Goal: Task Accomplishment & Management: Manage account settings

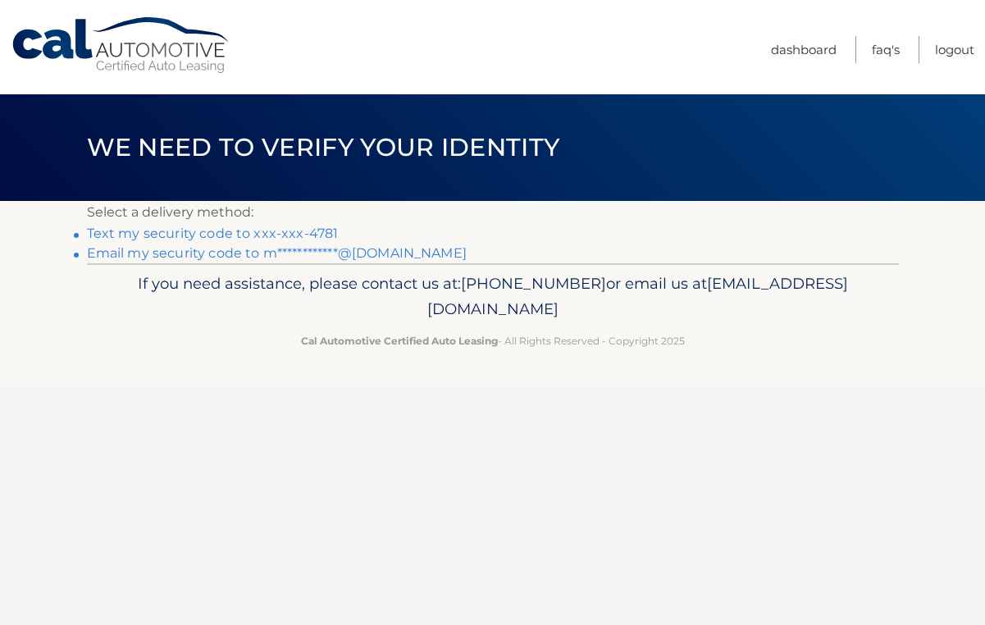
click at [313, 231] on link "Text my security code to xxx-xxx-4781" at bounding box center [213, 234] width 252 height 16
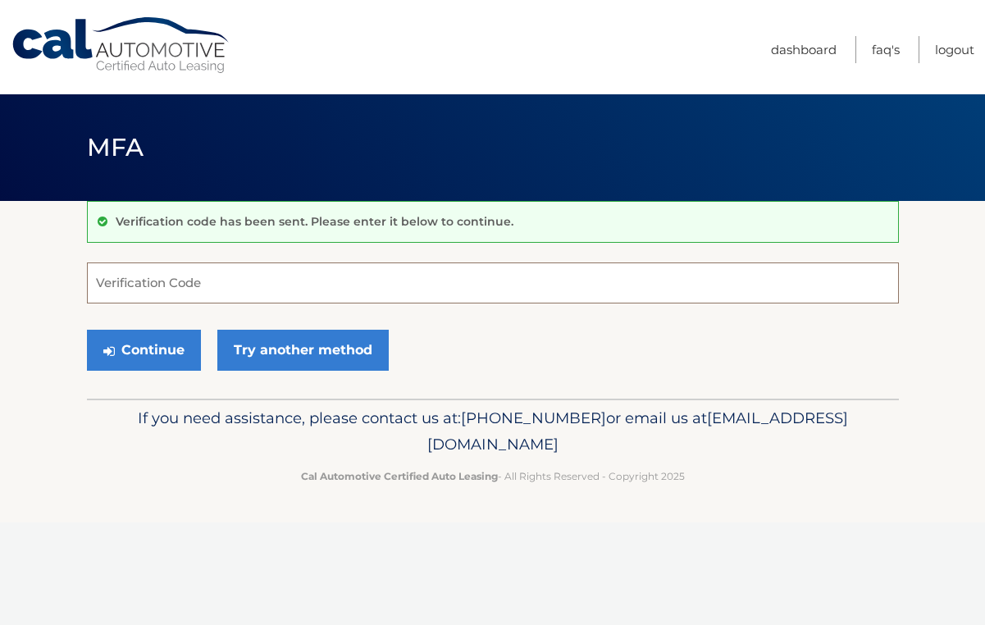
click at [176, 281] on input "Verification Code" at bounding box center [493, 282] width 812 height 41
type input "278325"
click at [131, 352] on button "Continue" at bounding box center [144, 350] width 114 height 41
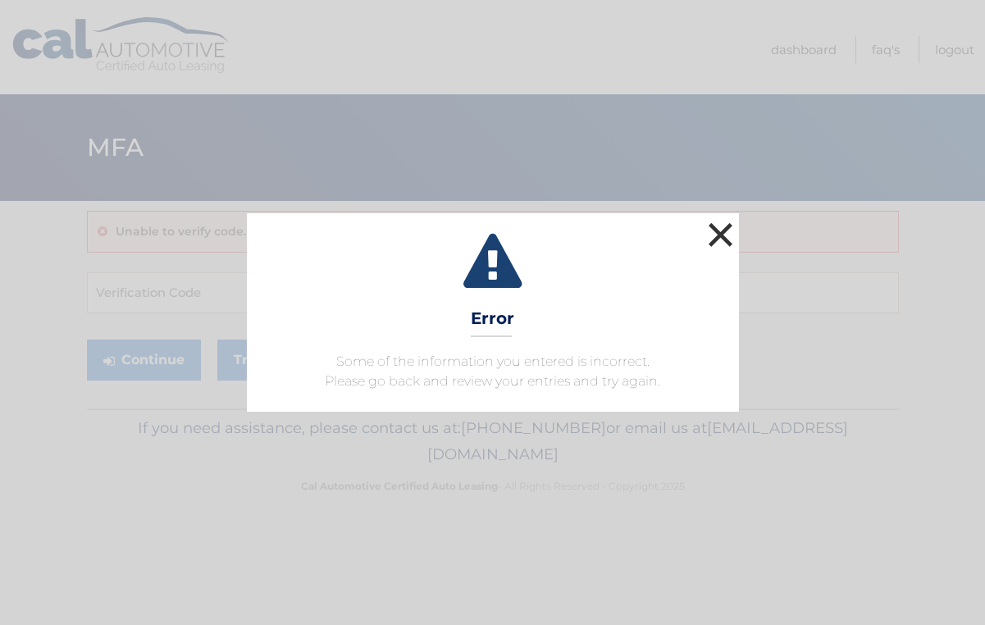
click at [718, 234] on button "×" at bounding box center [720, 234] width 33 height 33
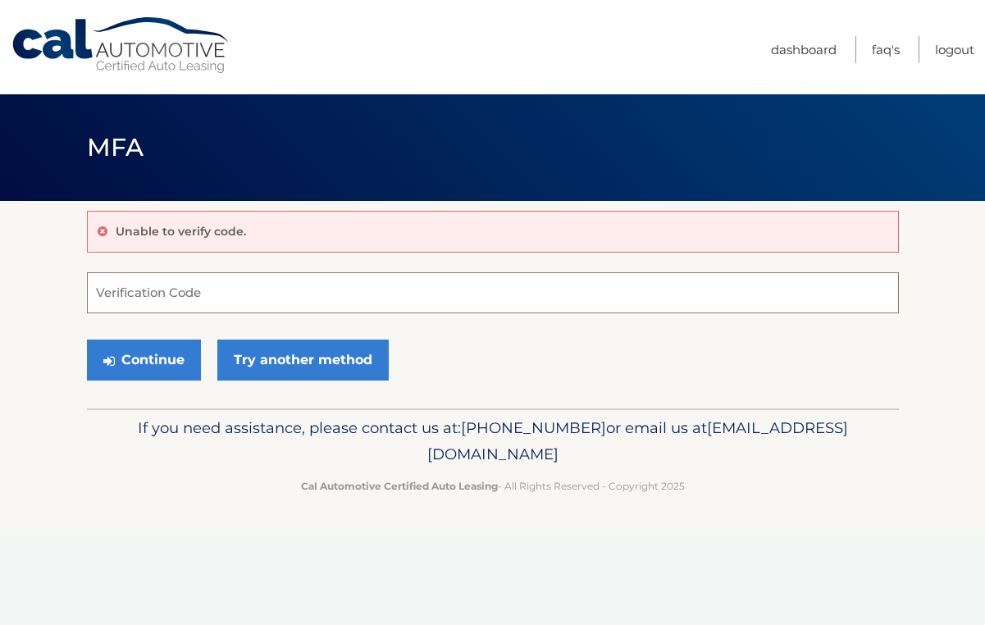
click at [219, 297] on input "Verification Code" at bounding box center [493, 292] width 812 height 41
type input "123904"
click at [150, 364] on button "Continue" at bounding box center [144, 360] width 114 height 41
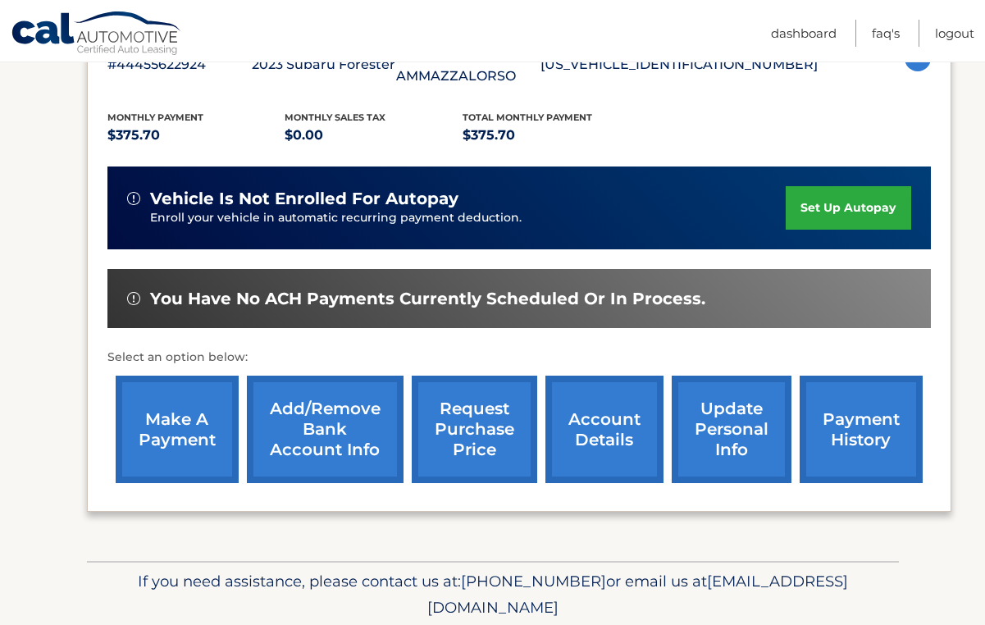
scroll to position [332, 0]
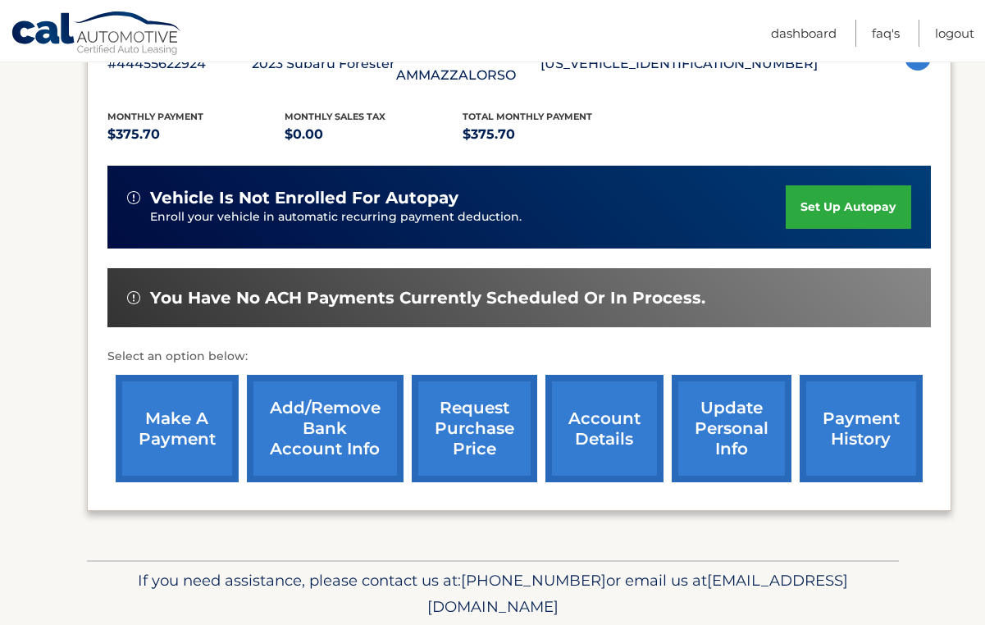
click at [854, 435] on link "payment history" at bounding box center [861, 428] width 123 height 107
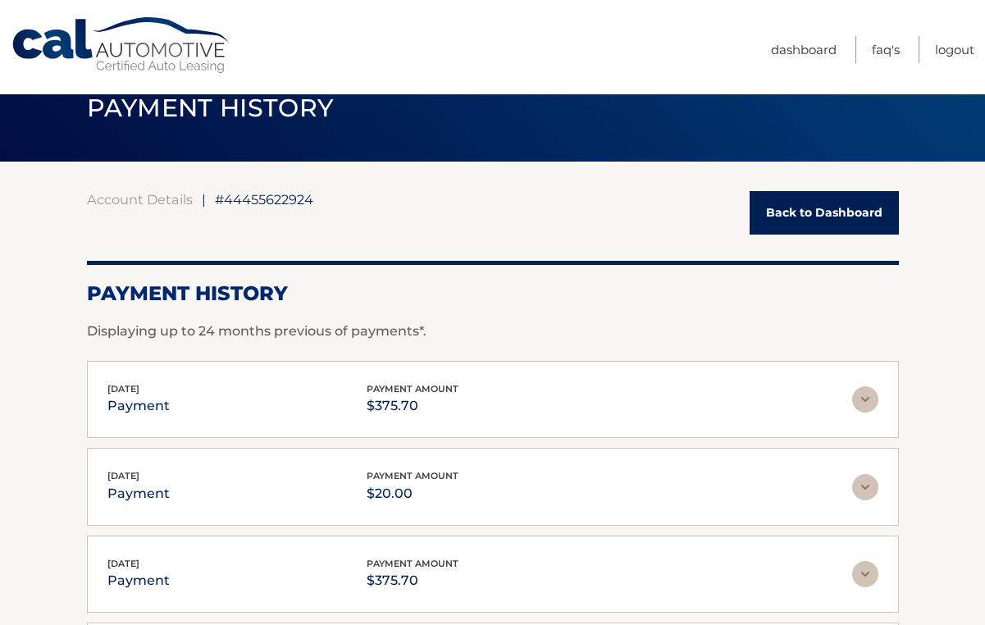
scroll to position [41, 0]
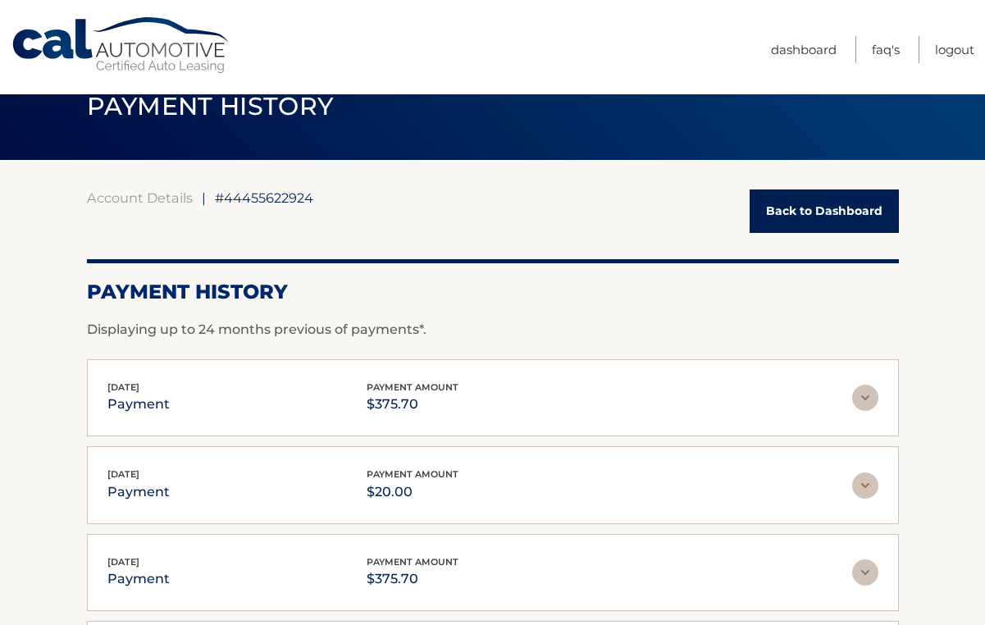
click at [868, 400] on img at bounding box center [865, 398] width 26 height 26
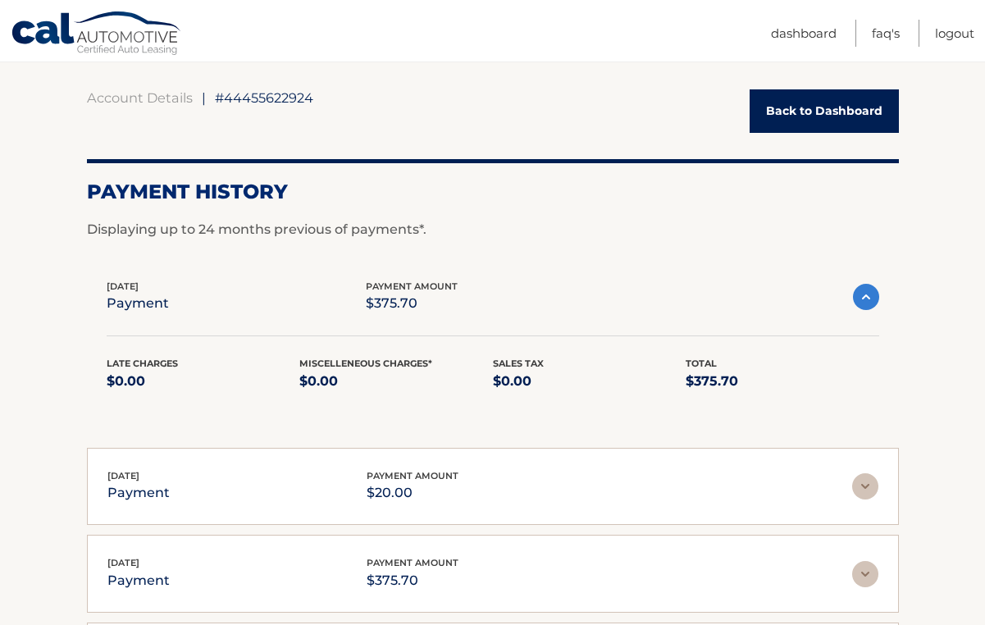
scroll to position [142, 0]
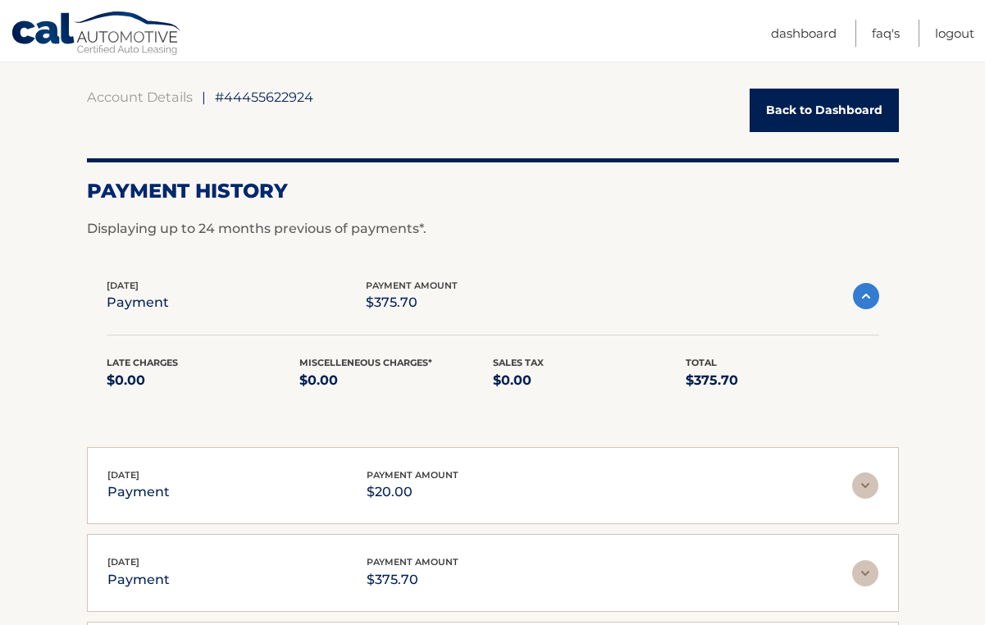
click at [865, 299] on img at bounding box center [866, 296] width 26 height 26
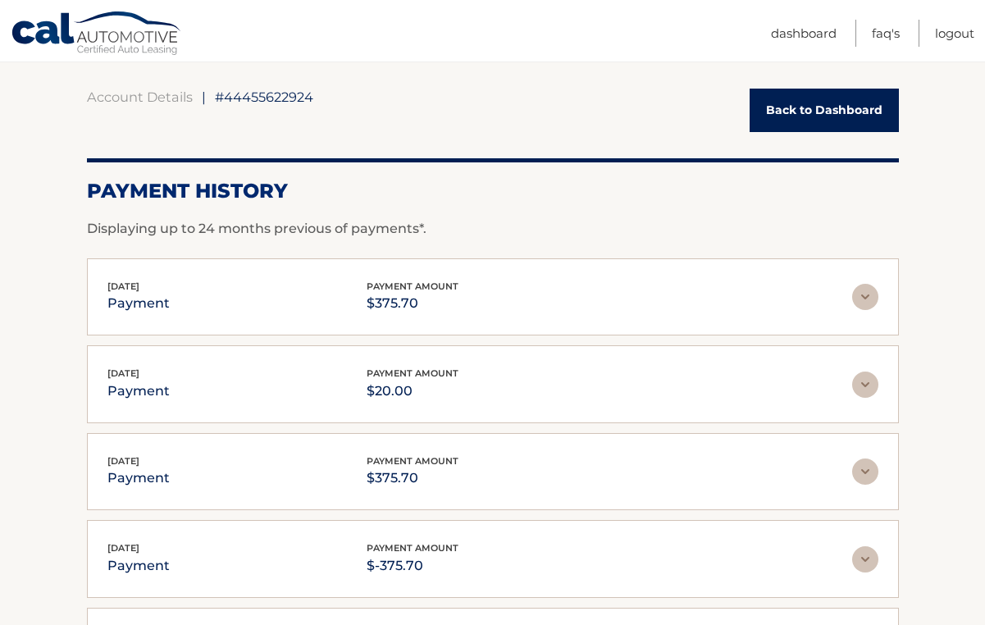
click at [867, 299] on img at bounding box center [865, 297] width 26 height 26
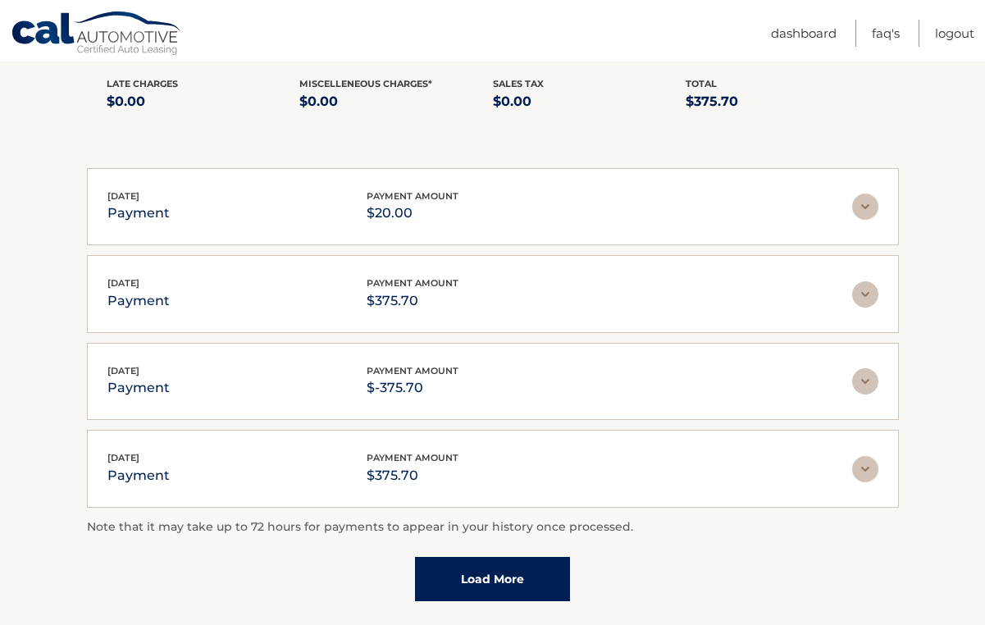
scroll to position [426, 0]
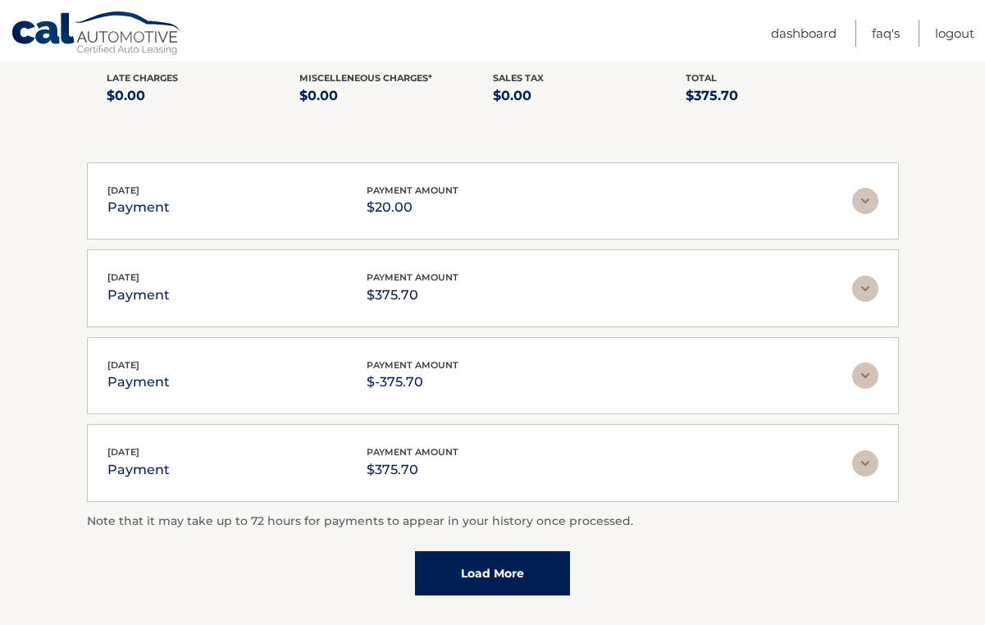
click at [864, 468] on img at bounding box center [865, 463] width 26 height 26
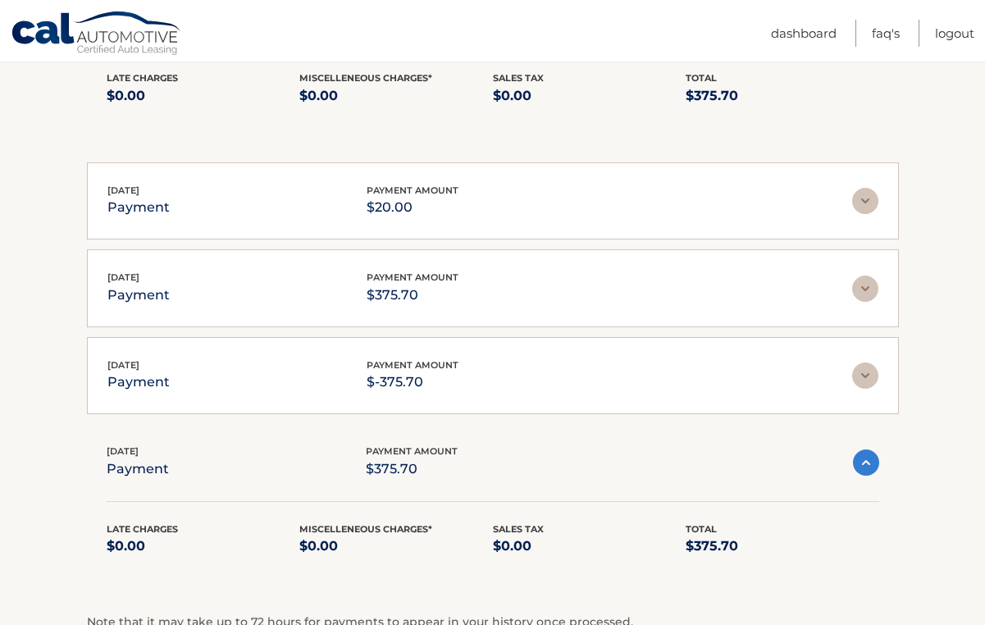
click at [864, 468] on img at bounding box center [866, 462] width 26 height 26
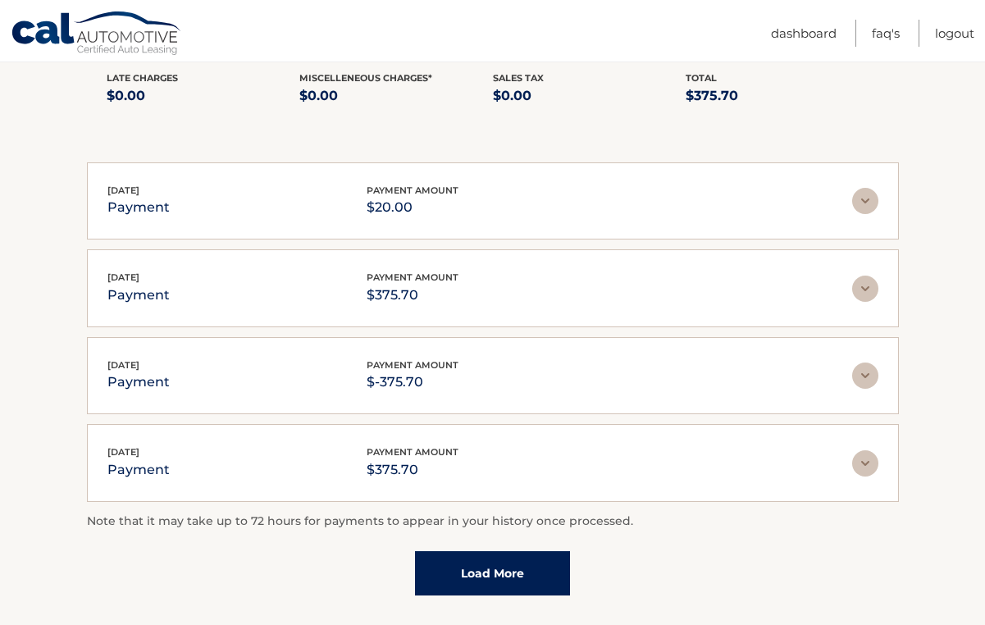
click at [860, 371] on img at bounding box center [865, 375] width 26 height 26
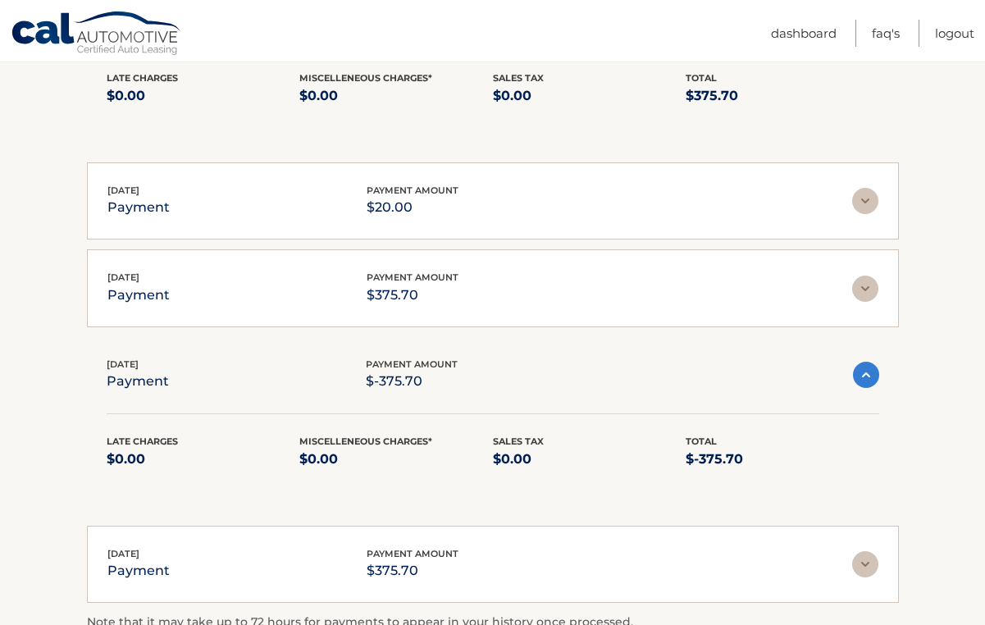
click at [859, 370] on img at bounding box center [866, 375] width 26 height 26
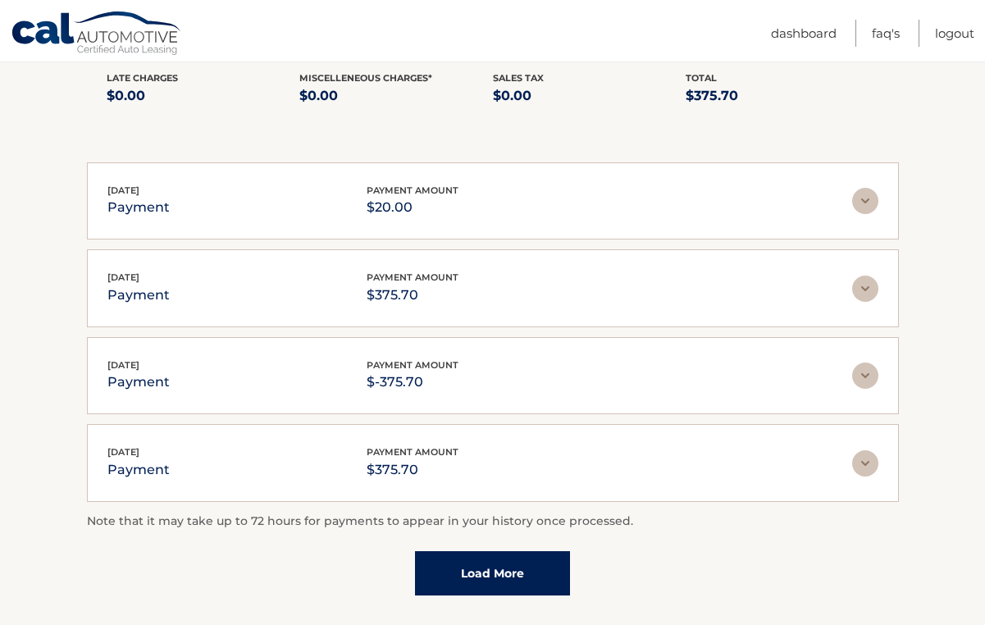
click at [864, 289] on img at bounding box center [865, 289] width 26 height 26
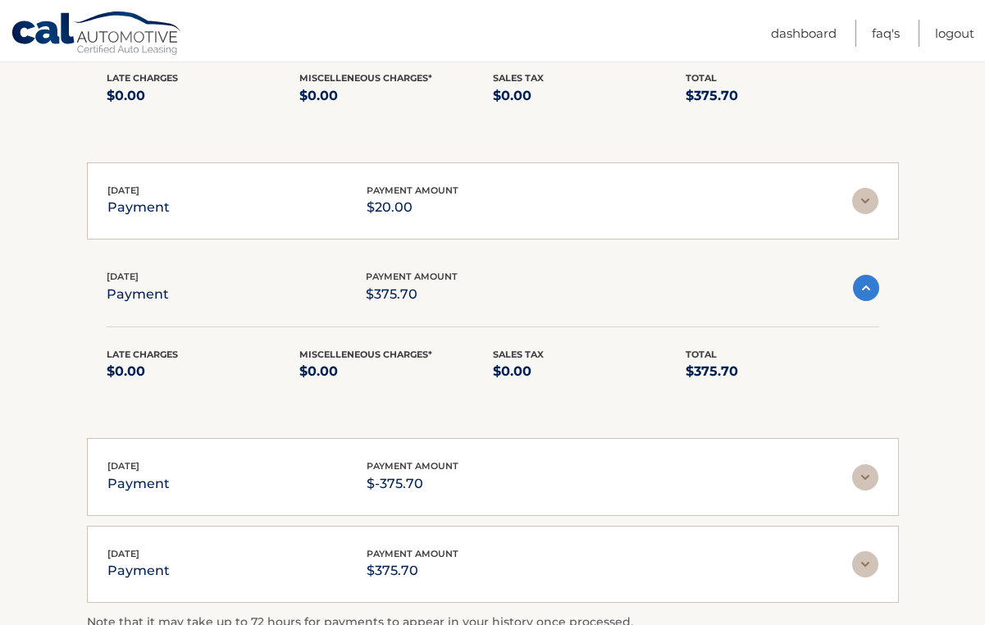
click at [864, 287] on img at bounding box center [866, 288] width 26 height 26
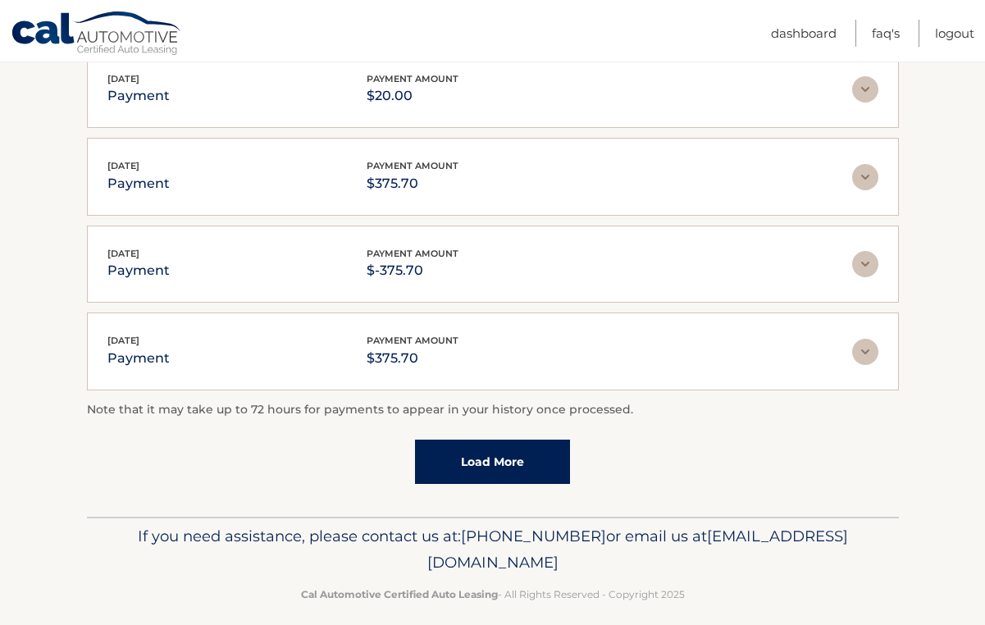
scroll to position [551, 0]
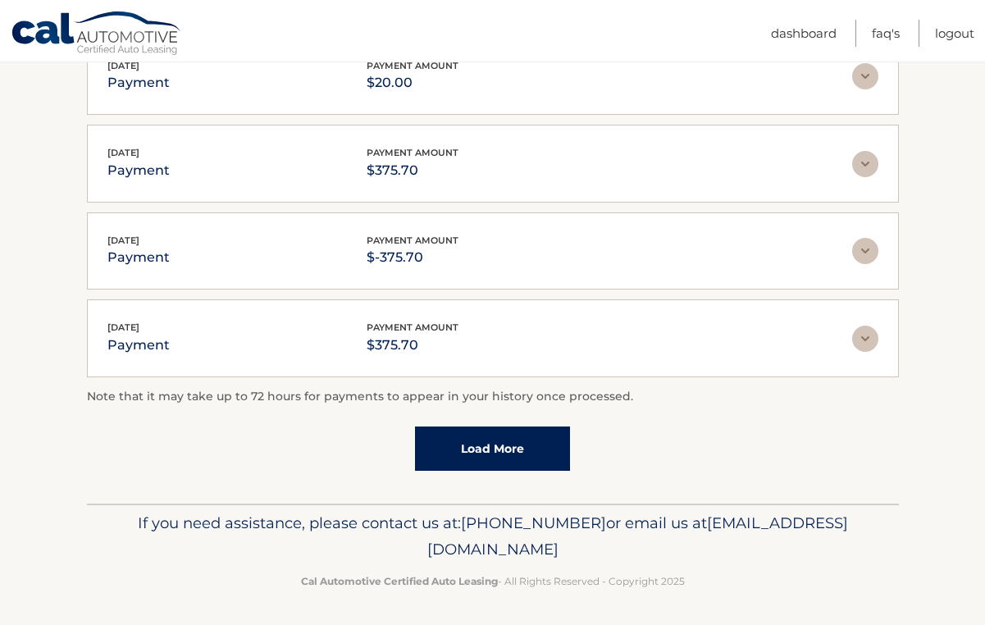
click at [529, 442] on link "Load More" at bounding box center [492, 448] width 155 height 44
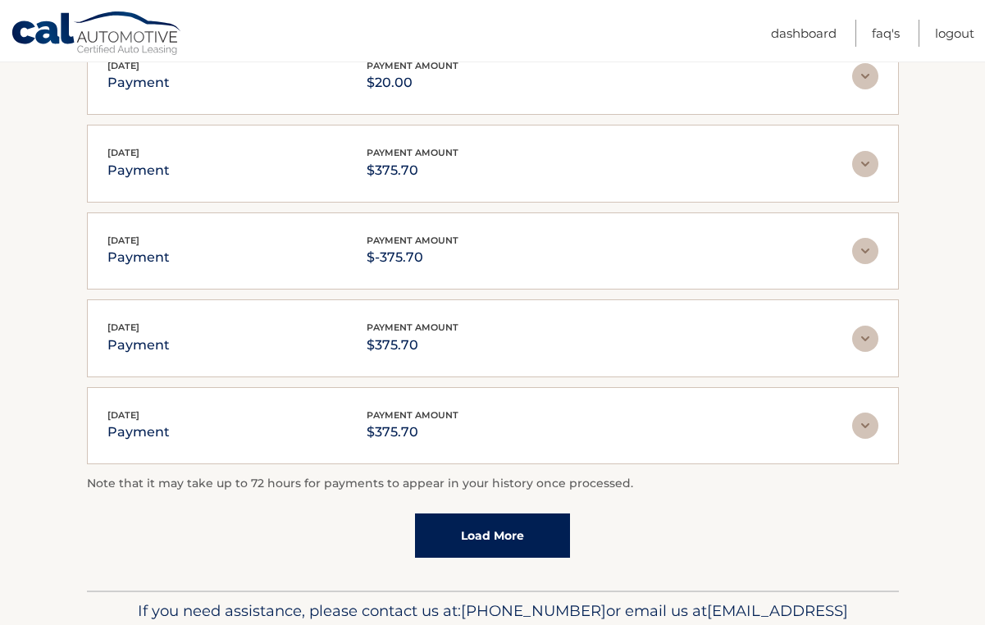
click at [466, 531] on link "Load More" at bounding box center [492, 535] width 155 height 44
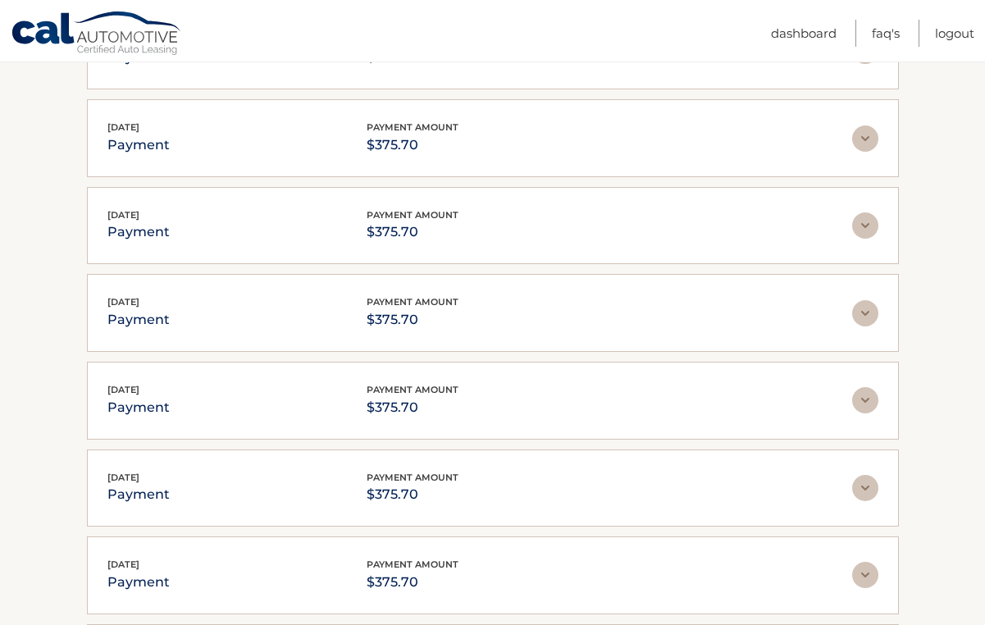
scroll to position [755, 0]
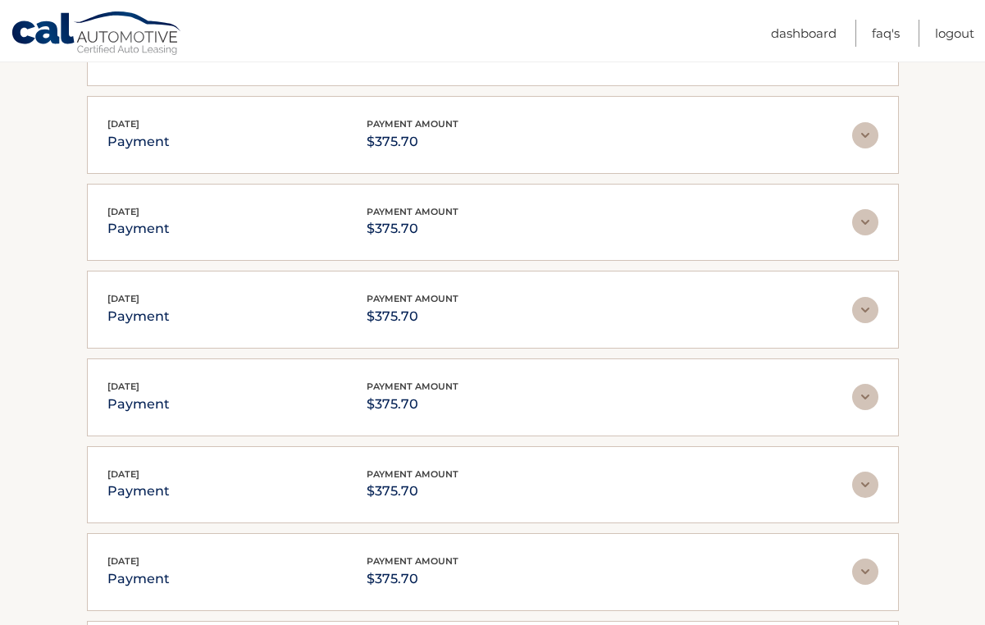
click at [866, 220] on img at bounding box center [865, 222] width 26 height 26
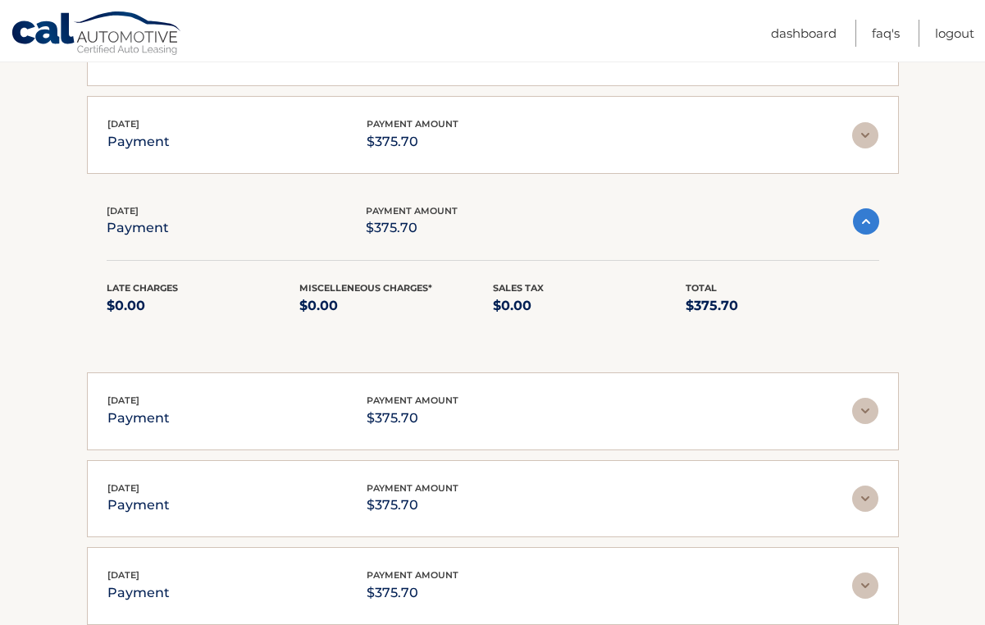
click at [866, 220] on img at bounding box center [866, 221] width 26 height 26
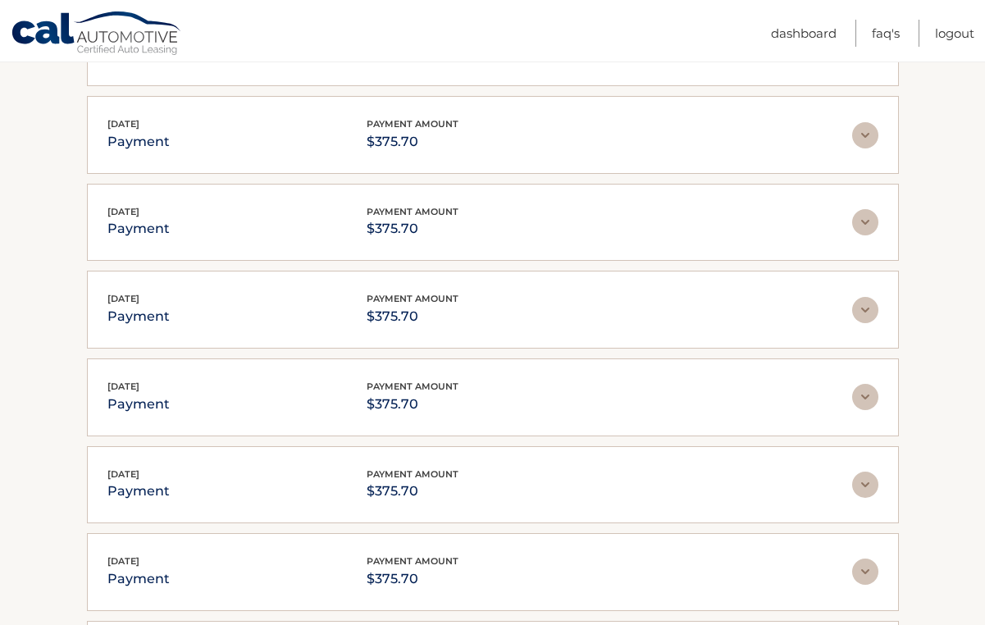
click at [861, 308] on img at bounding box center [865, 310] width 26 height 26
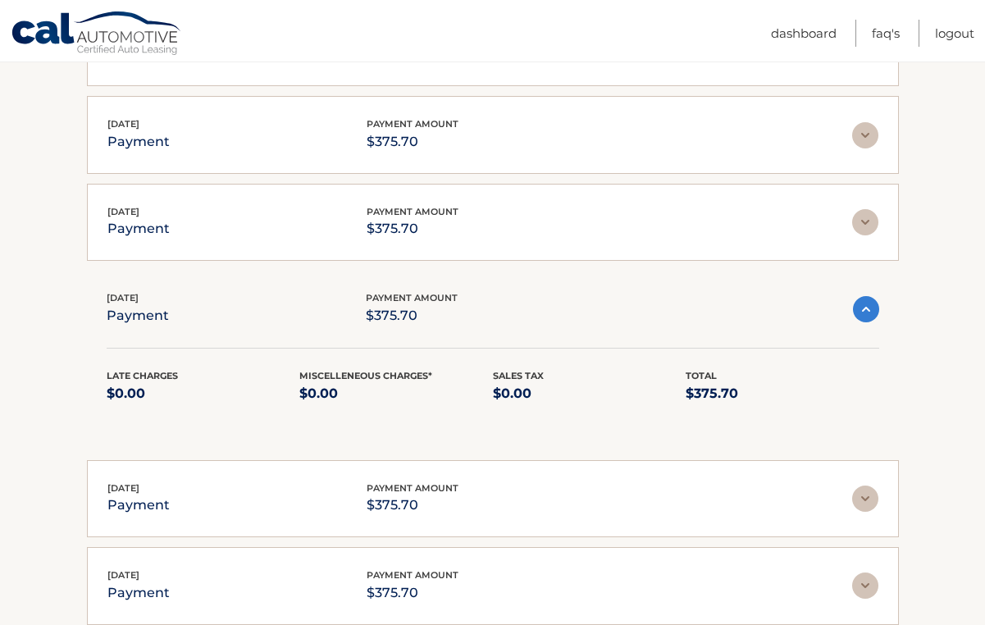
click at [861, 308] on img at bounding box center [866, 309] width 26 height 26
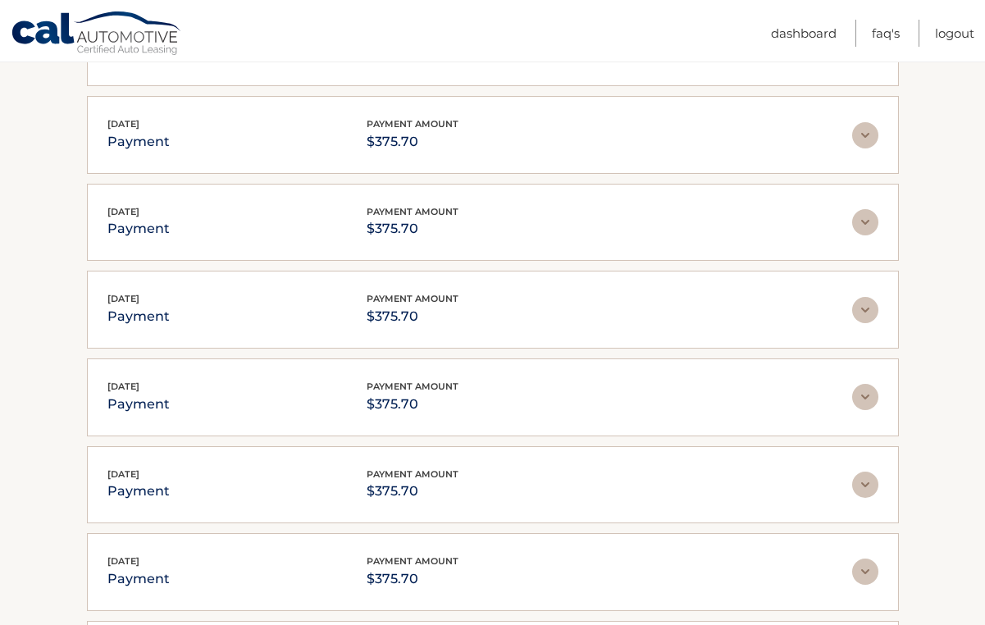
click at [858, 395] on img at bounding box center [865, 397] width 26 height 26
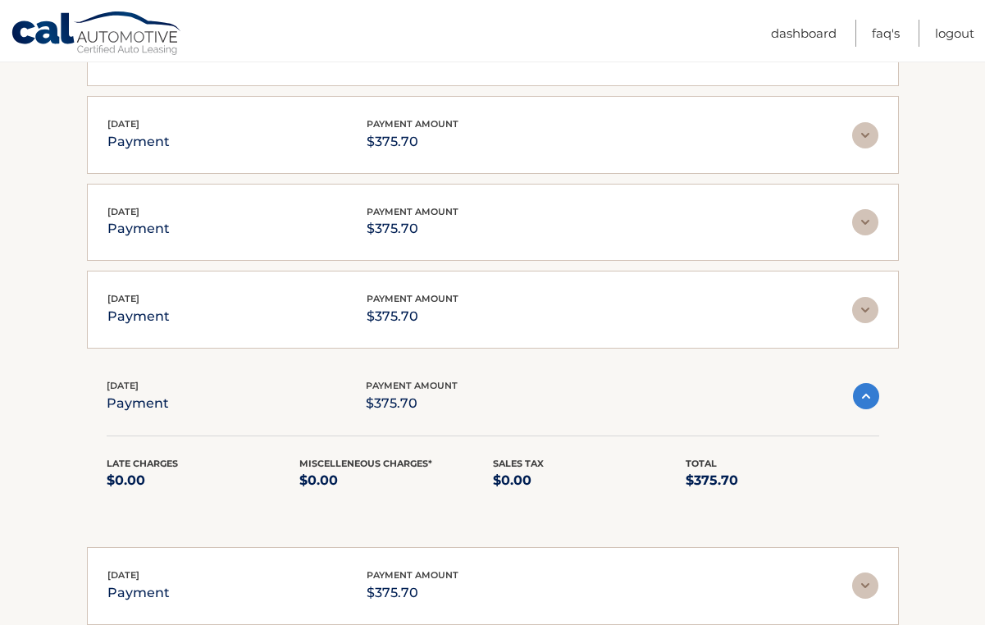
click at [858, 395] on img at bounding box center [866, 396] width 26 height 26
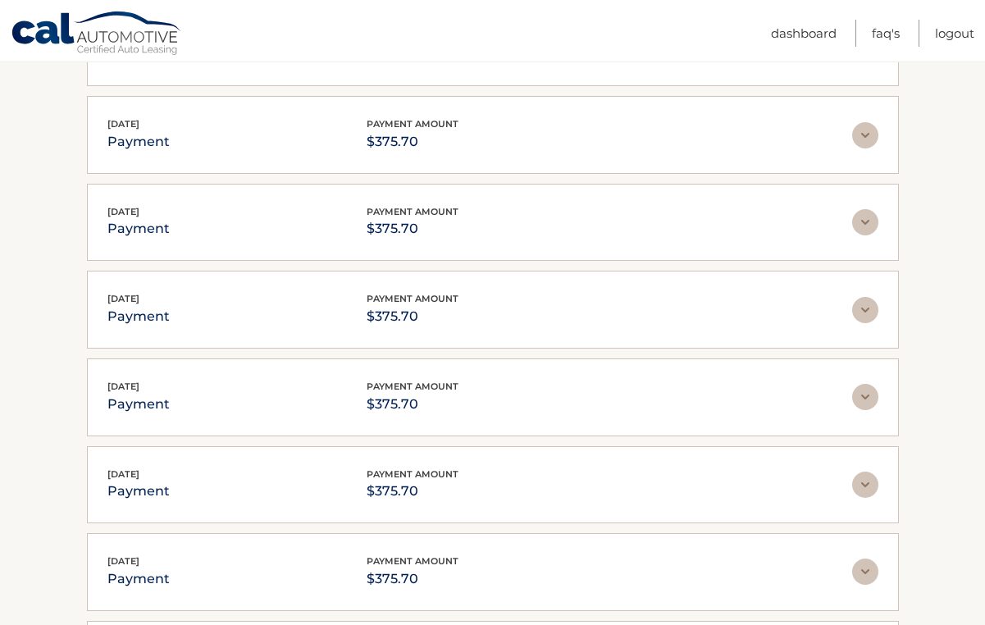
click at [868, 480] on img at bounding box center [865, 485] width 26 height 26
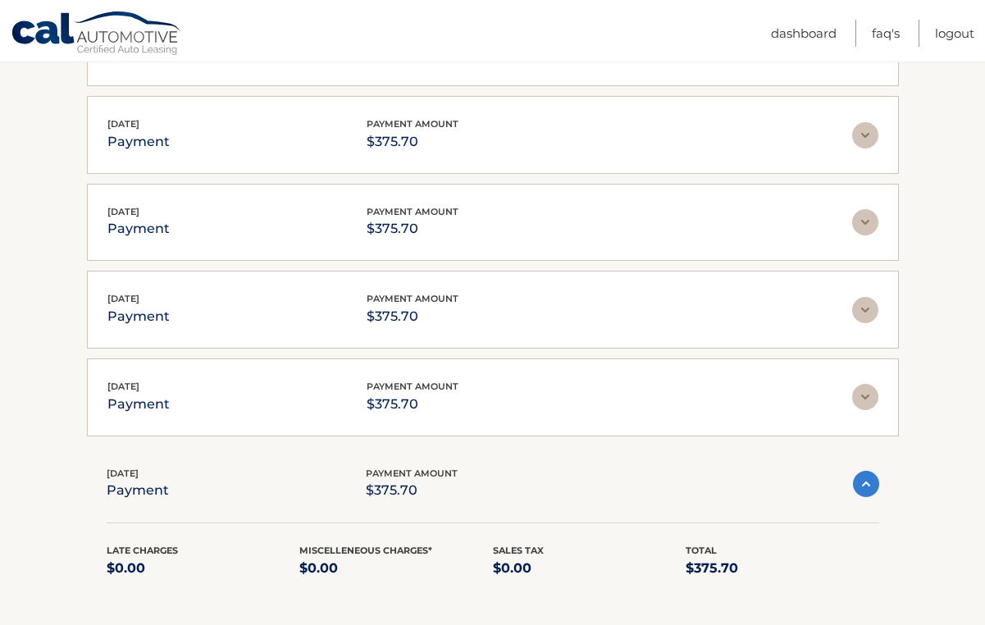
click at [868, 480] on img at bounding box center [866, 484] width 26 height 26
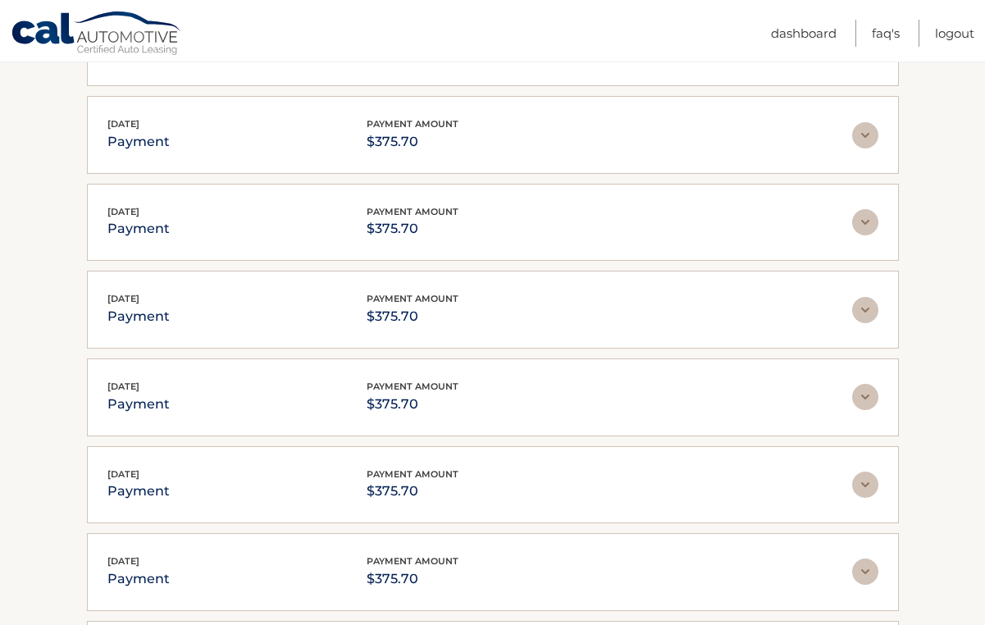
click at [861, 566] on img at bounding box center [865, 571] width 26 height 26
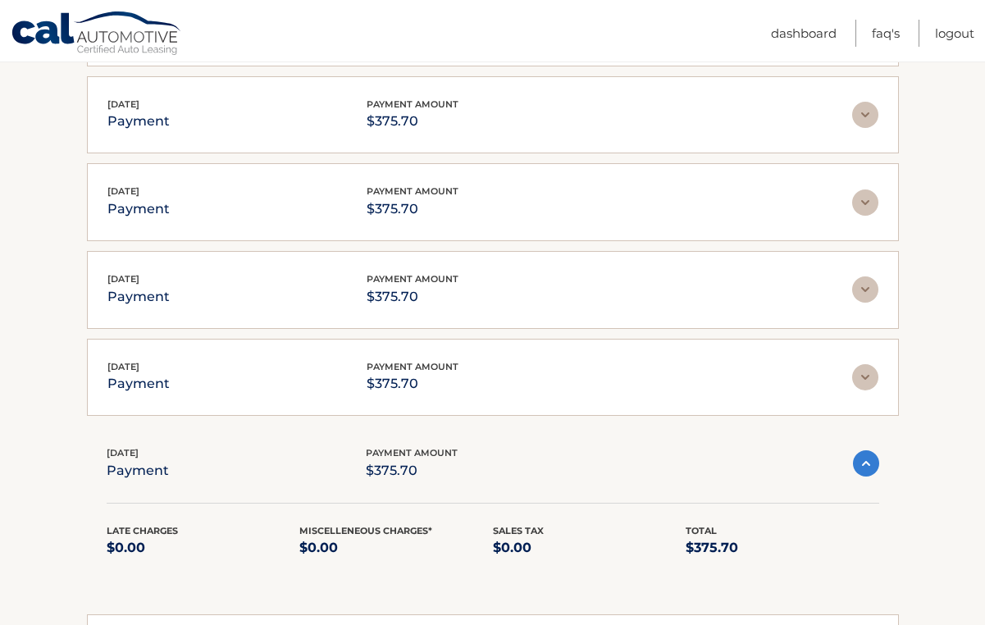
scroll to position [889, 0]
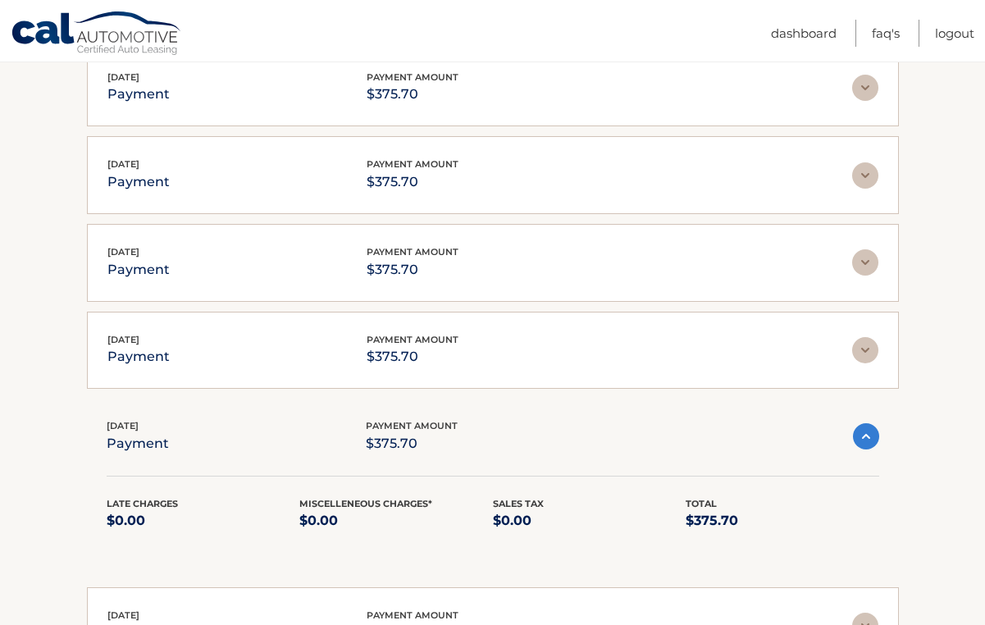
click at [867, 434] on img at bounding box center [866, 436] width 26 height 26
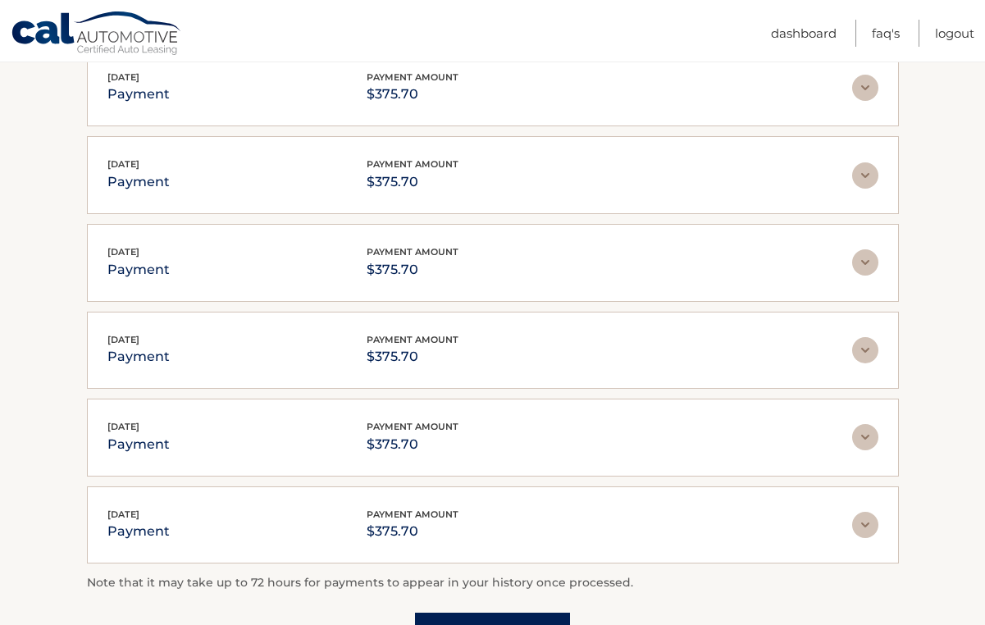
click at [868, 519] on img at bounding box center [865, 525] width 26 height 26
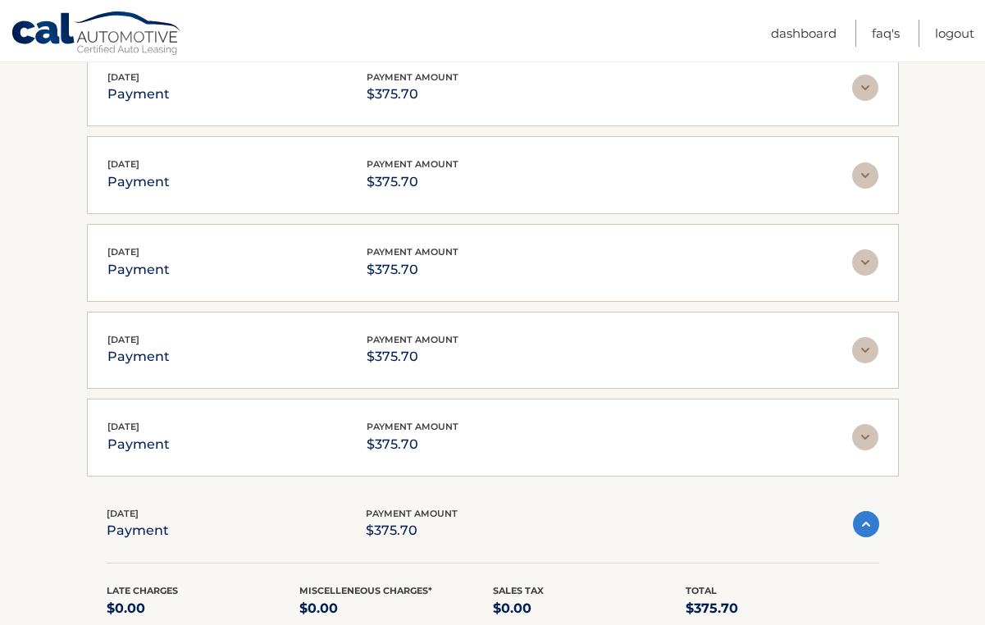
click at [868, 519] on img at bounding box center [866, 524] width 26 height 26
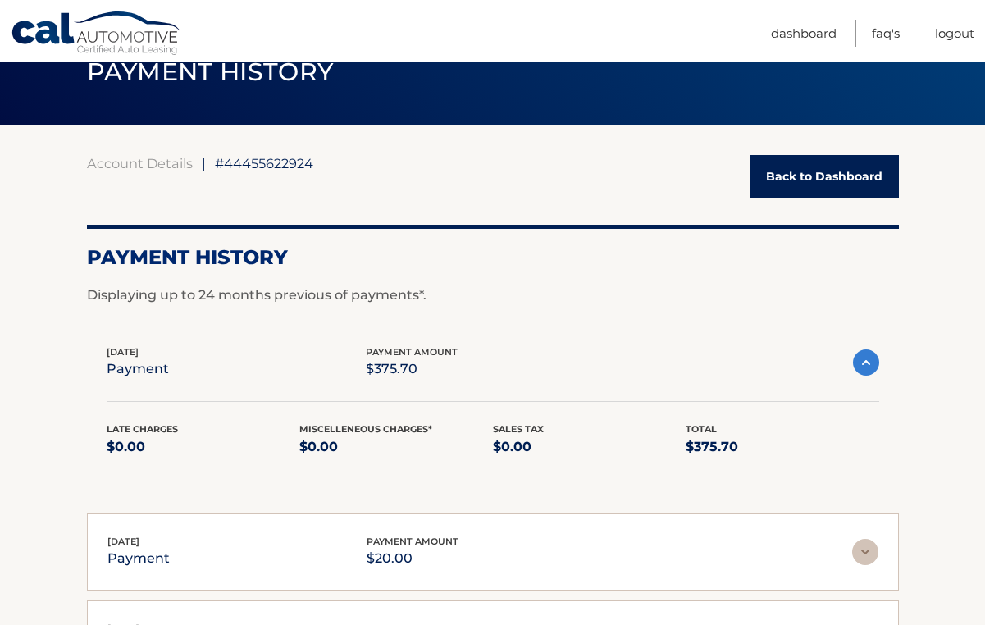
scroll to position [77, 0]
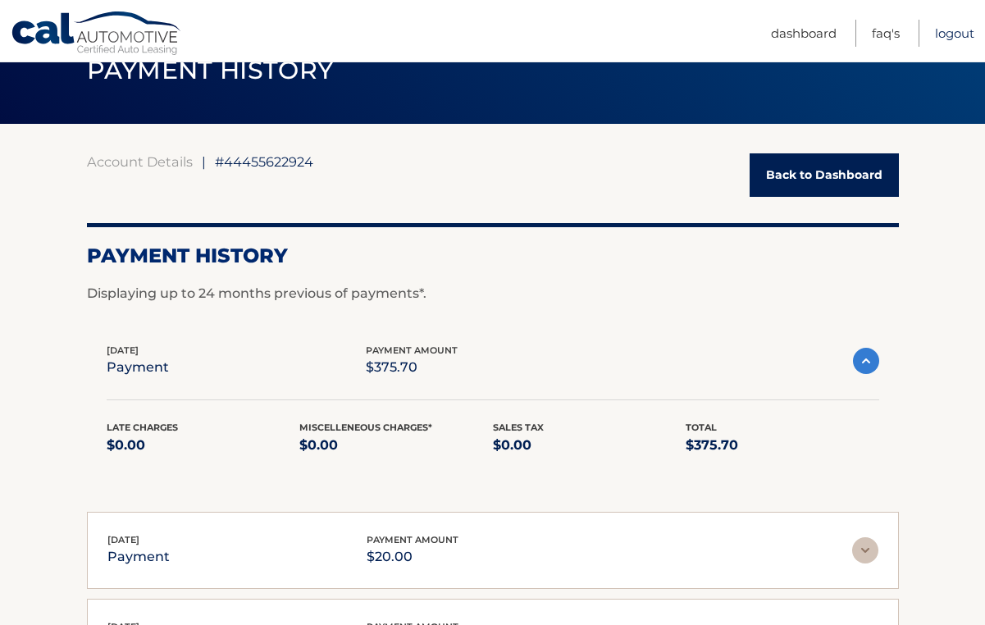
click at [950, 32] on link "Logout" at bounding box center [954, 33] width 39 height 27
